Goal: Task Accomplishment & Management: Manage account settings

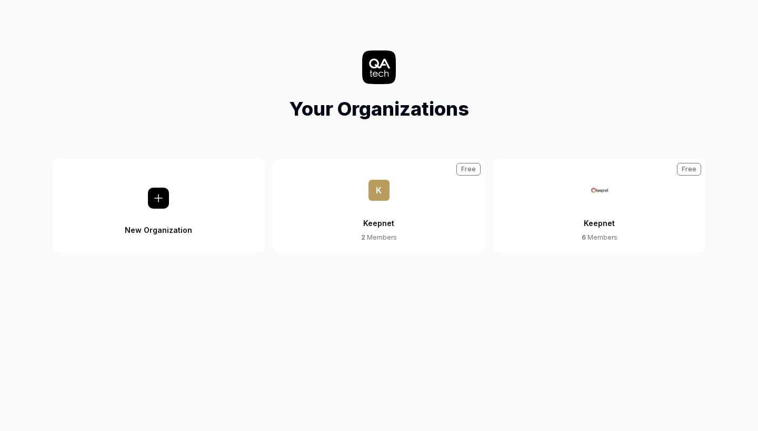
click at [613, 238] on div "6 Members" at bounding box center [599, 237] width 36 height 9
click at [615, 206] on button "Keepnet 6 Members Free" at bounding box center [599, 206] width 212 height 94
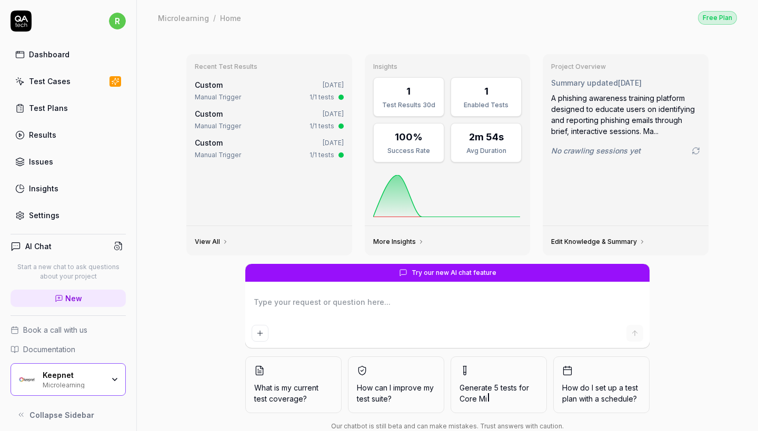
click at [58, 88] on link "Test Cases" at bounding box center [68, 81] width 115 height 21
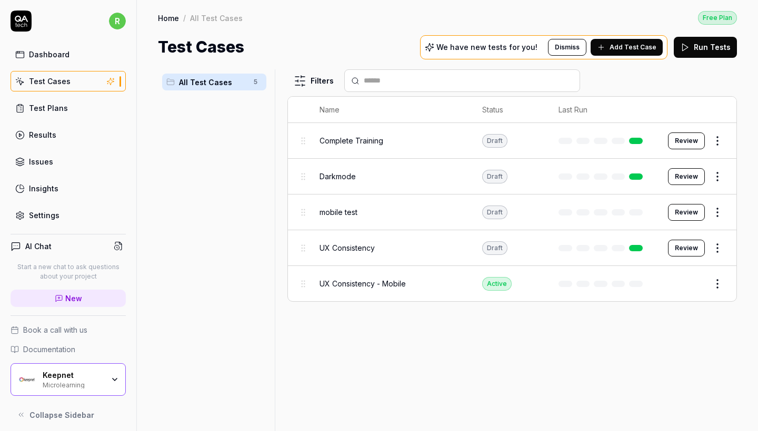
click at [118, 375] on div "Keepnet Microlearning" at bounding box center [68, 380] width 115 height 33
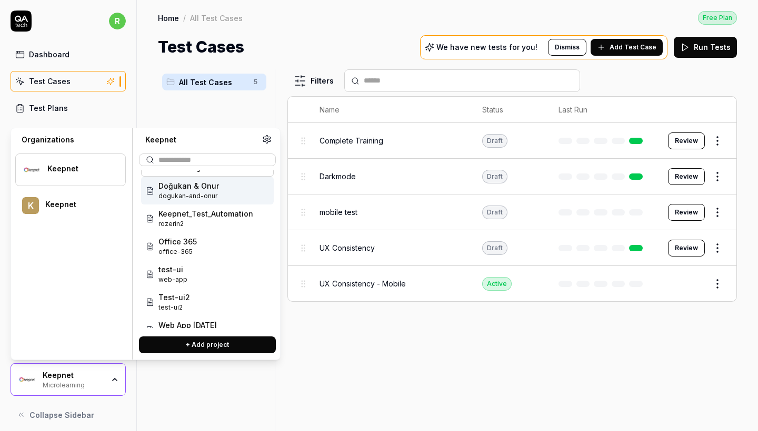
scroll to position [29, 0]
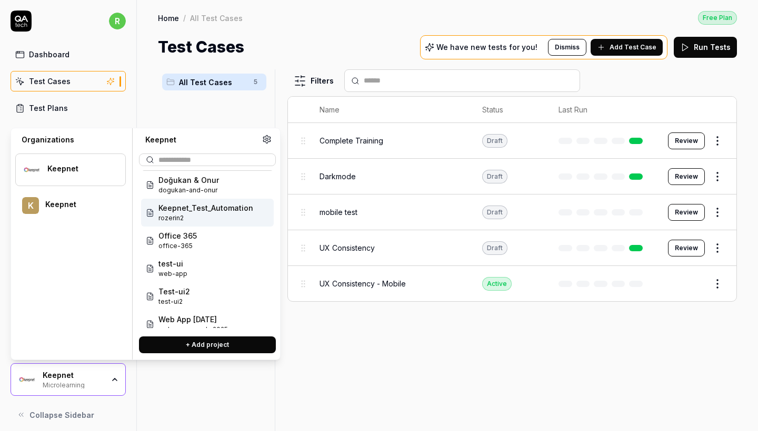
click at [218, 212] on span "Keepnet_Test_Automation" at bounding box center [205, 208] width 95 height 11
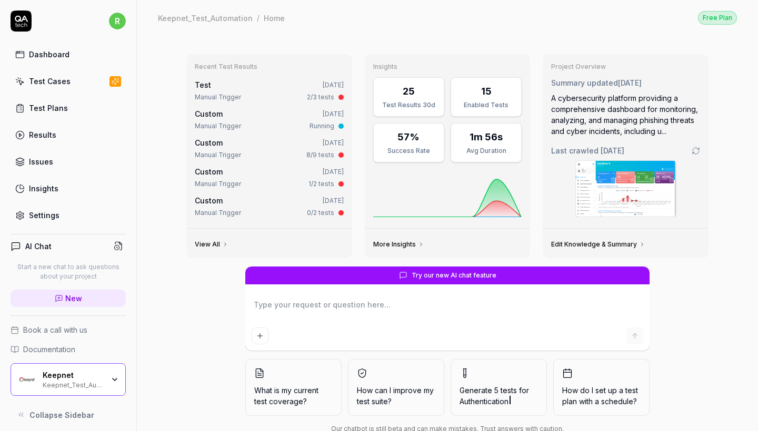
click at [84, 79] on link "Test Cases" at bounding box center [68, 81] width 115 height 21
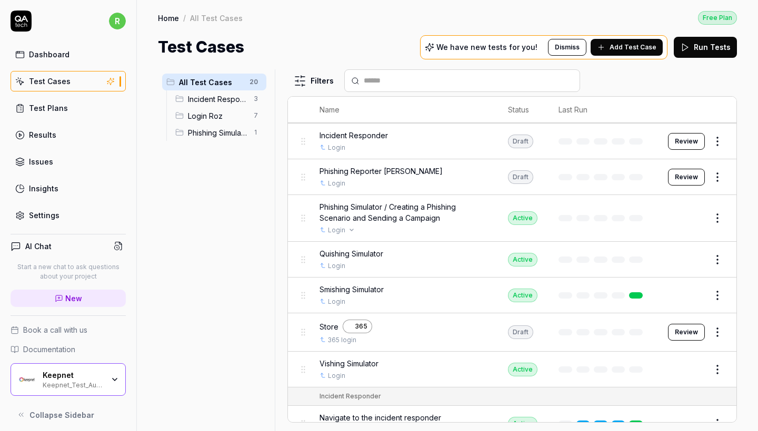
scroll to position [93, 0]
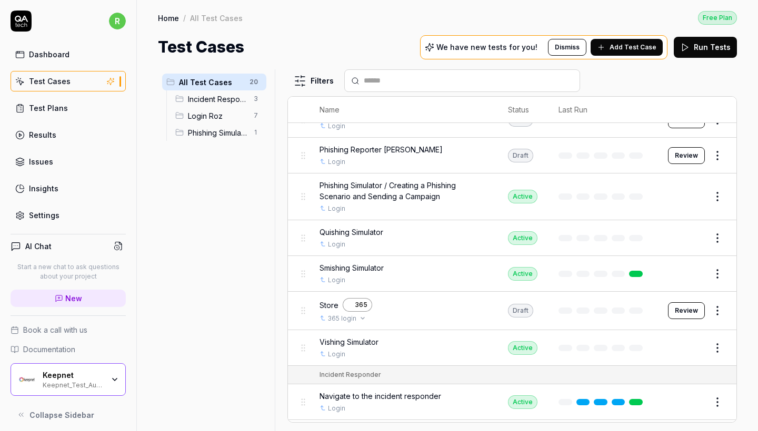
click at [419, 319] on div "365 login" at bounding box center [402, 318] width 167 height 9
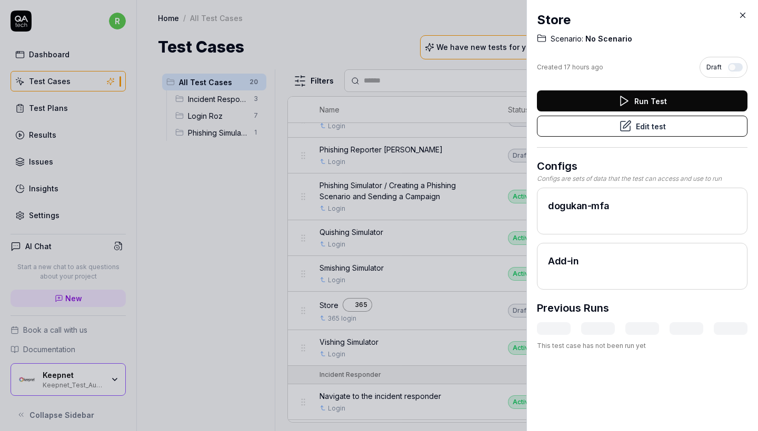
click at [662, 131] on button "Edit test" at bounding box center [642, 126] width 210 height 21
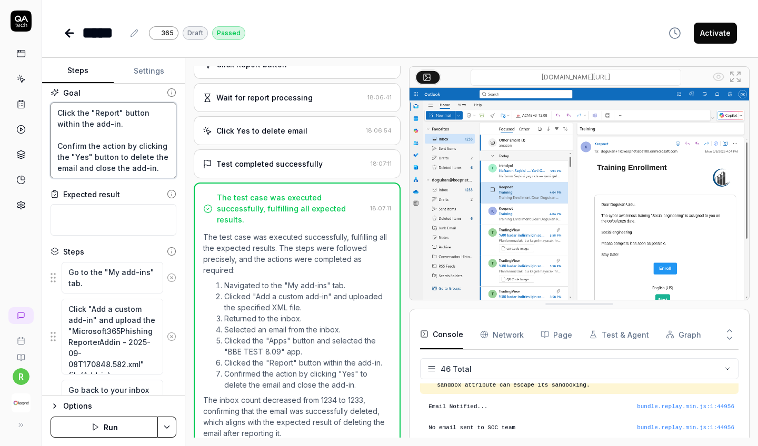
click at [101, 153] on textarea "Go to the "My add-ins" tab. Click "Add a custom add-in" and upload the "Microso…" at bounding box center [114, 141] width 126 height 76
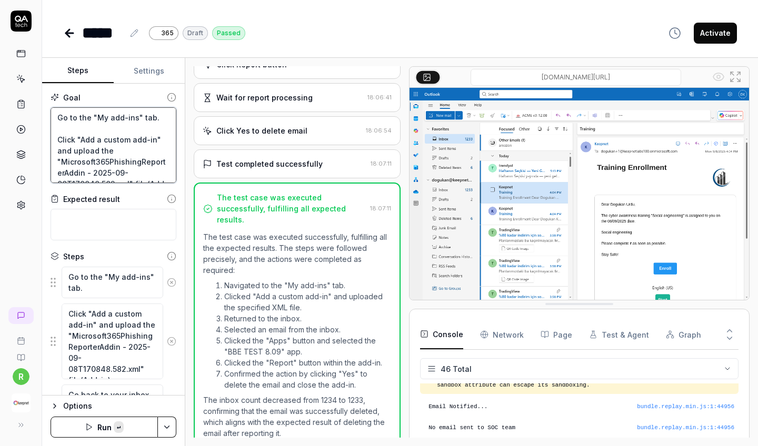
drag, startPoint x: 158, startPoint y: 149, endPoint x: 38, endPoint y: 67, distance: 145.4
click at [38, 67] on div "r ***** 365 Draft Passed Activate Steps Settings Goal Go to the "My add-ins" ta…" at bounding box center [379, 223] width 758 height 446
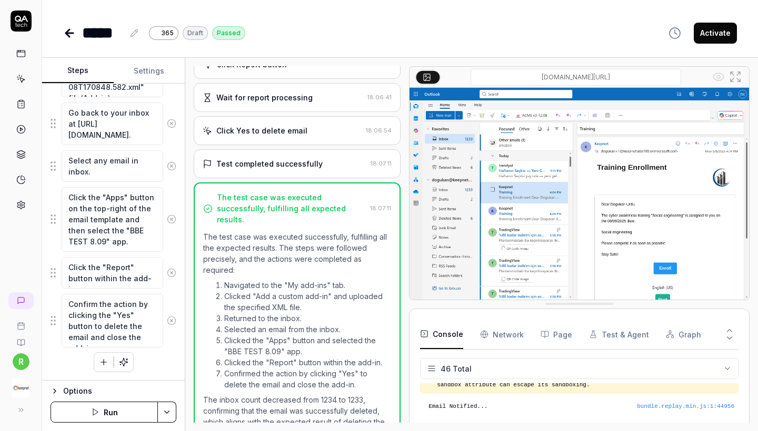
scroll to position [282, 0]
click at [132, 335] on textarea "Confirm the action by clicking the "Yes" button to delete the email and close t…" at bounding box center [113, 321] width 102 height 54
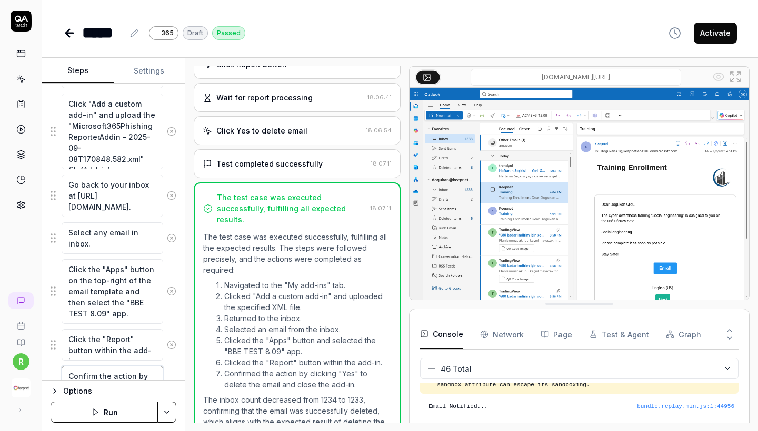
scroll to position [0, 0]
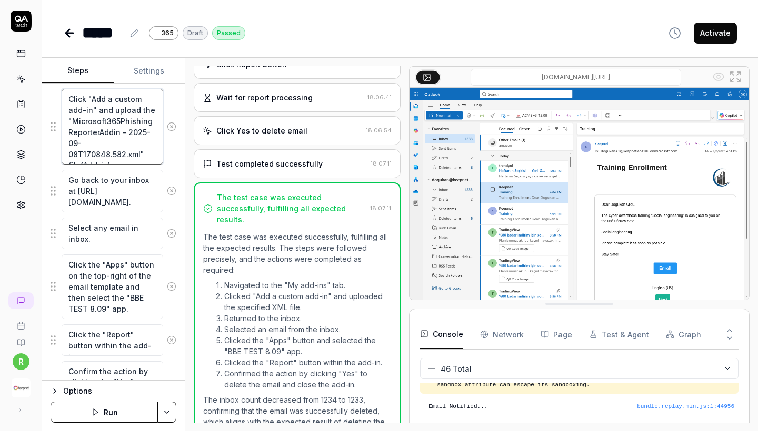
click at [124, 136] on textarea "Click "Add a custom add-in" and upload the "Microsoft365PhishingReporterAddin -…" at bounding box center [113, 127] width 102 height 76
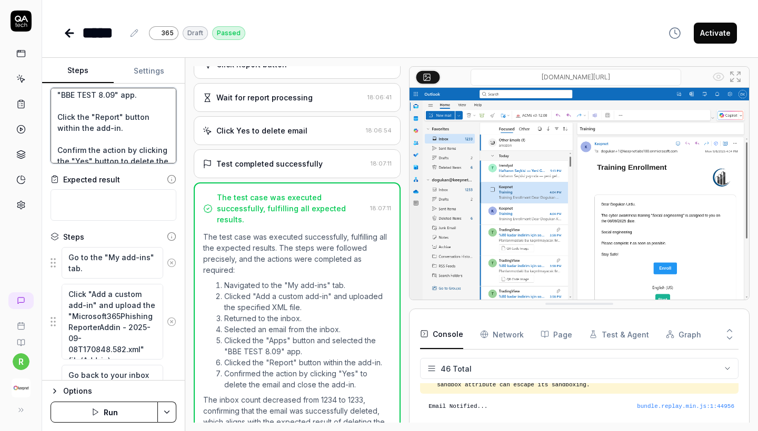
scroll to position [221, 0]
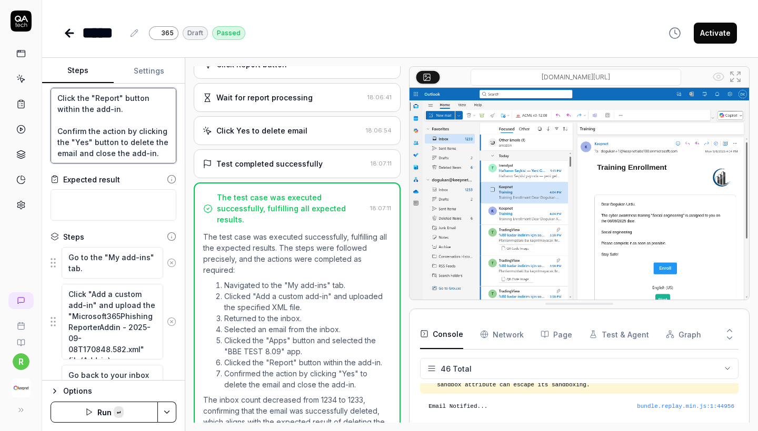
drag, startPoint x: 57, startPoint y: 99, endPoint x: 145, endPoint y: 291, distance: 211.0
click at [145, 291] on div "Goal Go to the "My add-ins" tab. Click "Add a custom add-in" and upload the "Mi…" at bounding box center [113, 232] width 143 height 297
click at [711, 35] on button "Activate" at bounding box center [715, 33] width 43 height 21
click at [69, 34] on icon at bounding box center [69, 33] width 13 height 13
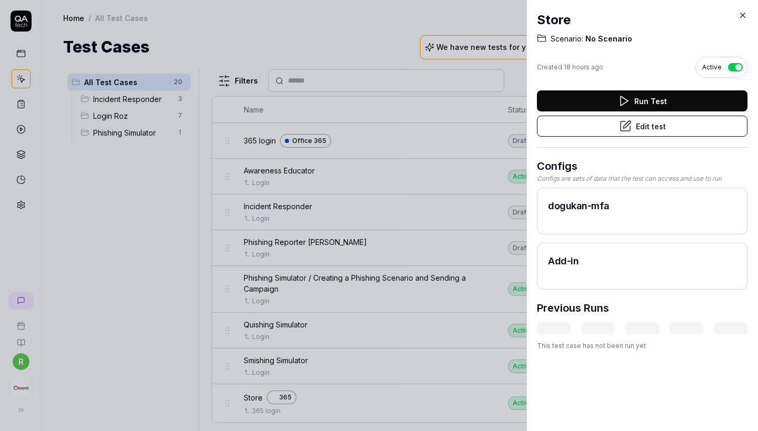
click at [743, 14] on icon at bounding box center [742, 15] width 9 height 9
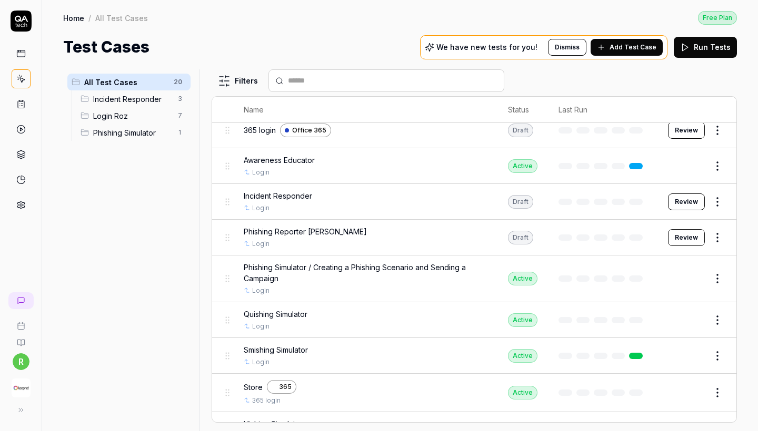
scroll to position [13, 0]
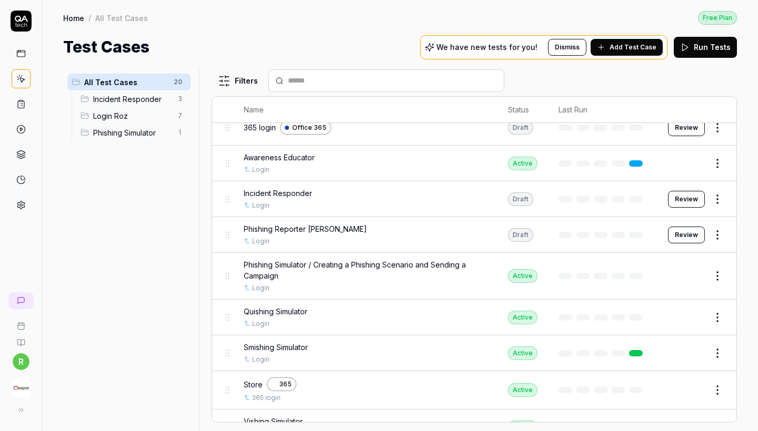
click at [408, 234] on div "Phishing Reporter Addin Oluşturma Login" at bounding box center [365, 235] width 243 height 23
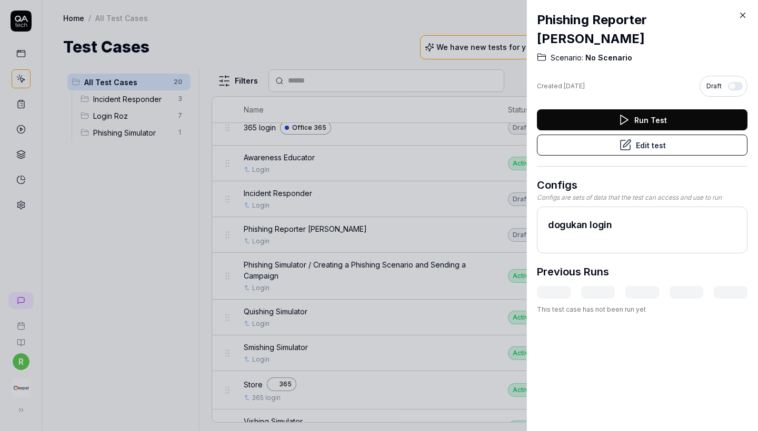
click at [694, 133] on div "Run Test Edit test" at bounding box center [642, 137] width 210 height 57
click at [684, 145] on button "Edit test" at bounding box center [642, 145] width 210 height 21
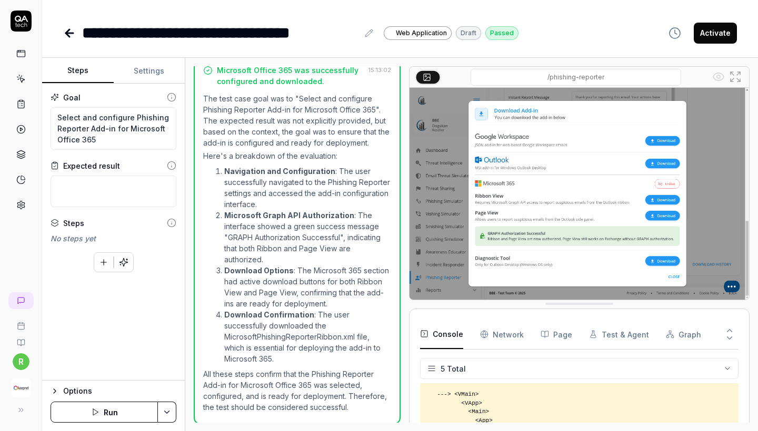
scroll to position [179, 0]
click at [714, 31] on button "Activate" at bounding box center [715, 33] width 43 height 21
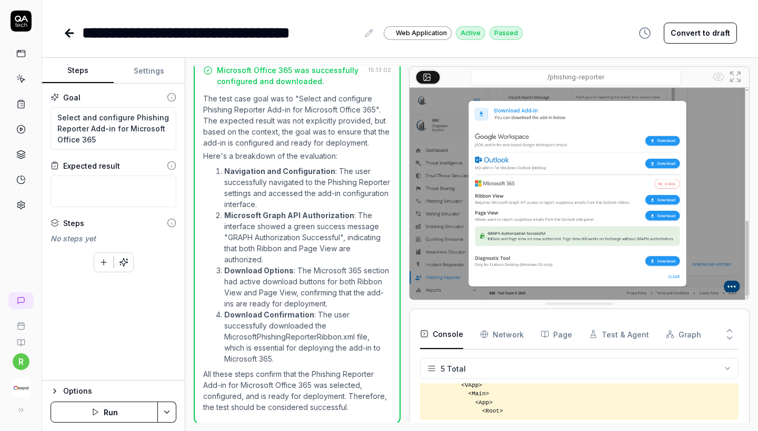
click at [74, 35] on icon at bounding box center [69, 33] width 13 height 13
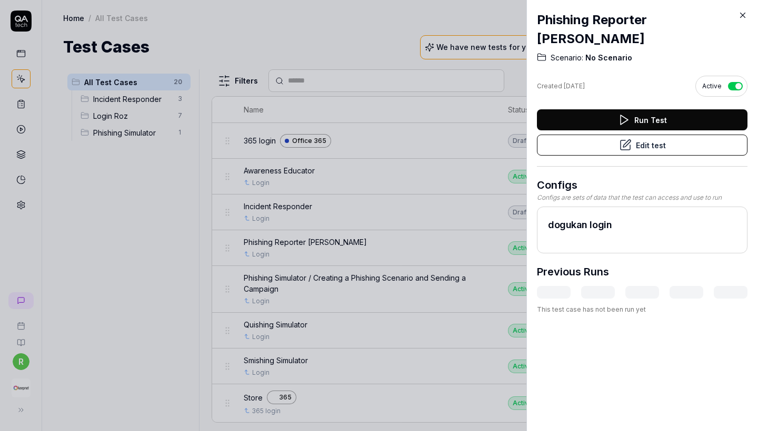
click at [747, 14] on div "Phishing Reporter Addin Oluşturma Scenario: No Scenario Created 4 days ago Acti…" at bounding box center [642, 215] width 232 height 431
click at [744, 14] on icon at bounding box center [742, 15] width 9 height 9
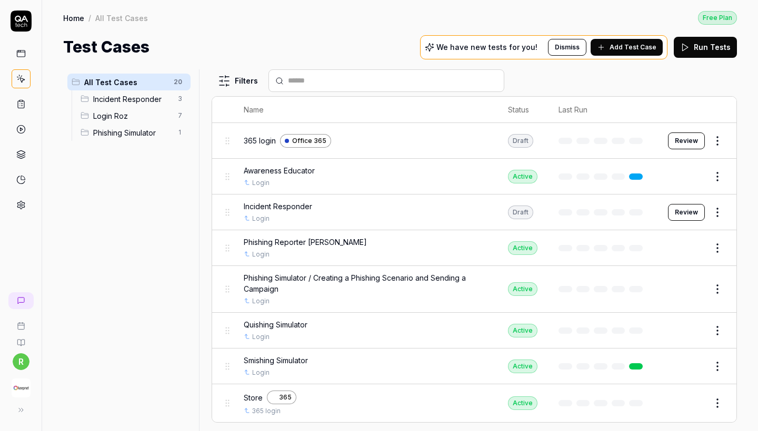
click at [287, 208] on span "Incident Responder" at bounding box center [278, 206] width 68 height 11
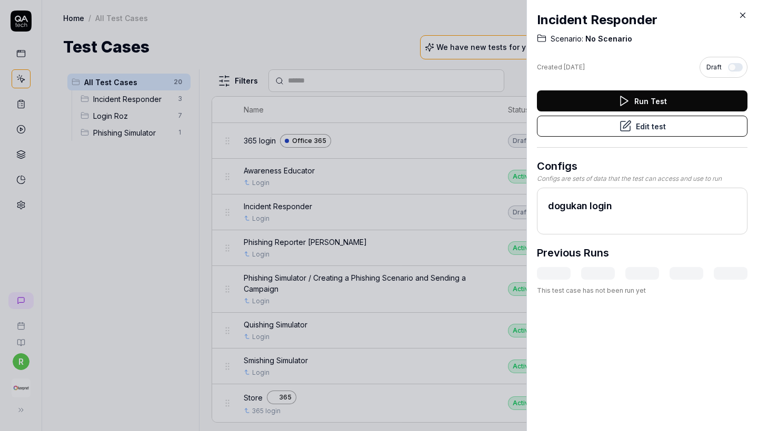
click at [637, 131] on button "Edit test" at bounding box center [642, 126] width 210 height 21
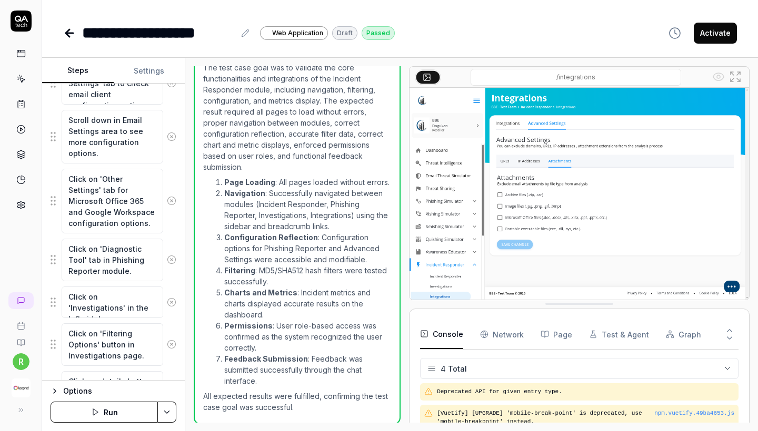
scroll to position [167, 0]
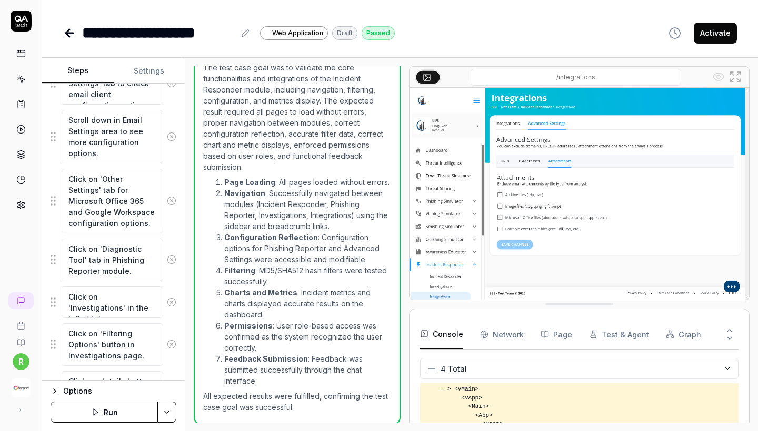
click at [717, 32] on button "Activate" at bounding box center [715, 33] width 43 height 21
type textarea "*"
click at [73, 33] on icon at bounding box center [69, 33] width 7 height 0
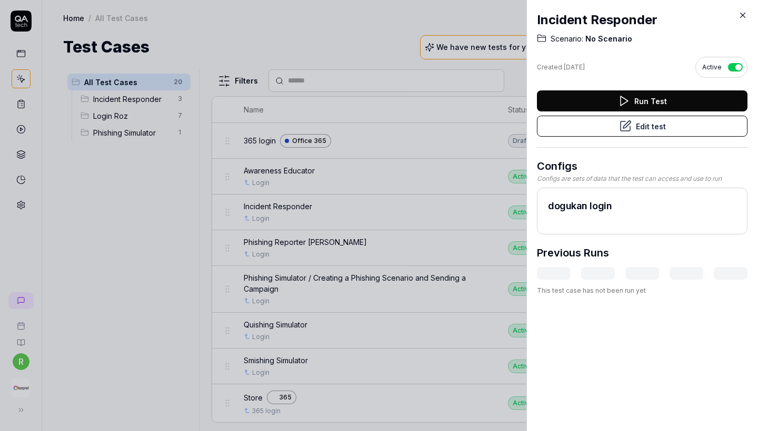
click at [744, 15] on icon at bounding box center [742, 15] width 9 height 9
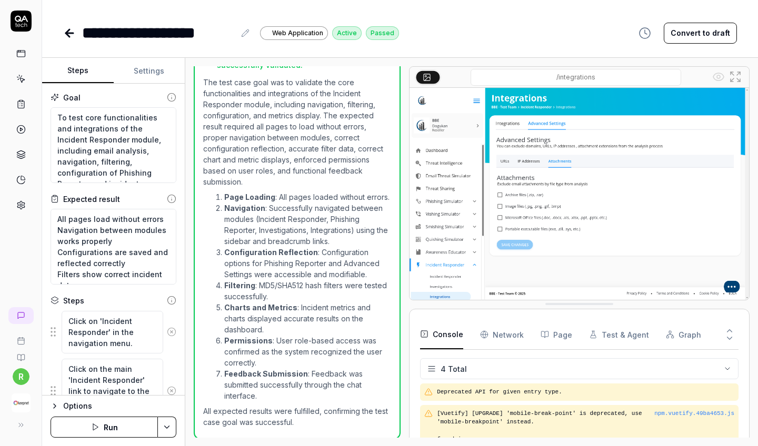
scroll to position [167, 0]
